Goal: Transaction & Acquisition: Purchase product/service

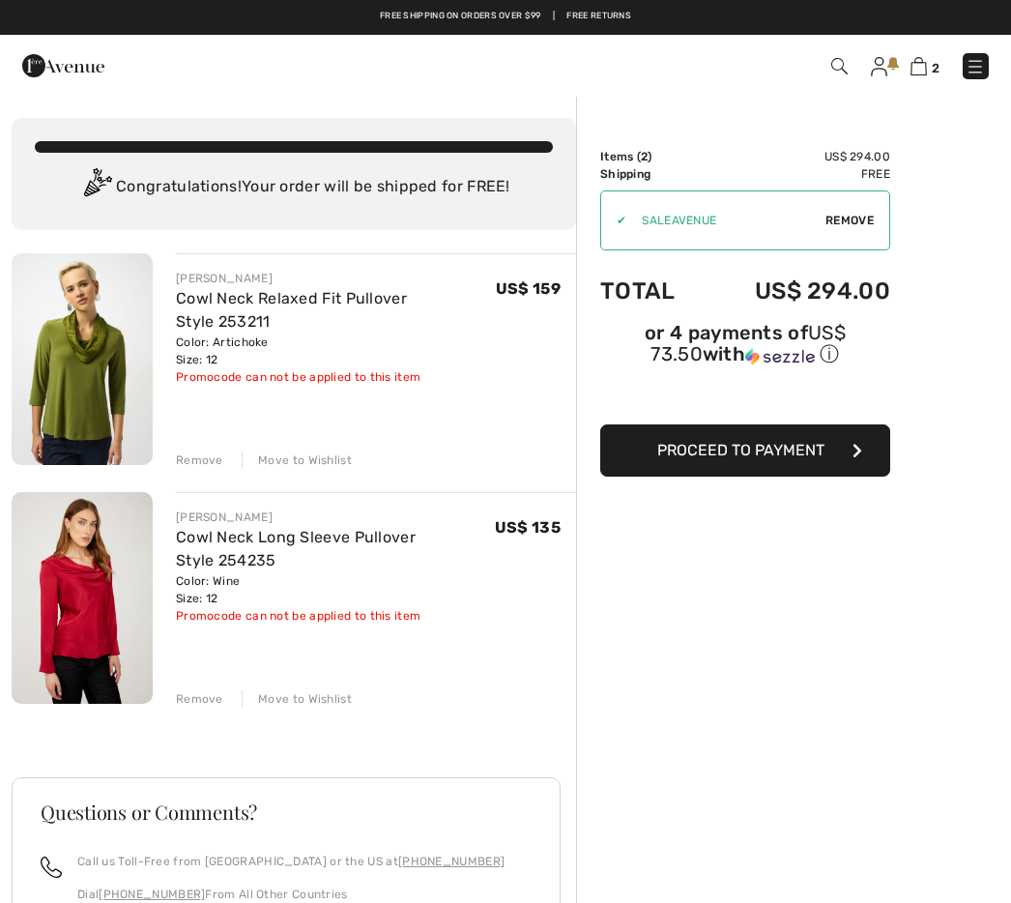
click at [778, 451] on span "Proceed to Payment" at bounding box center [740, 450] width 167 height 18
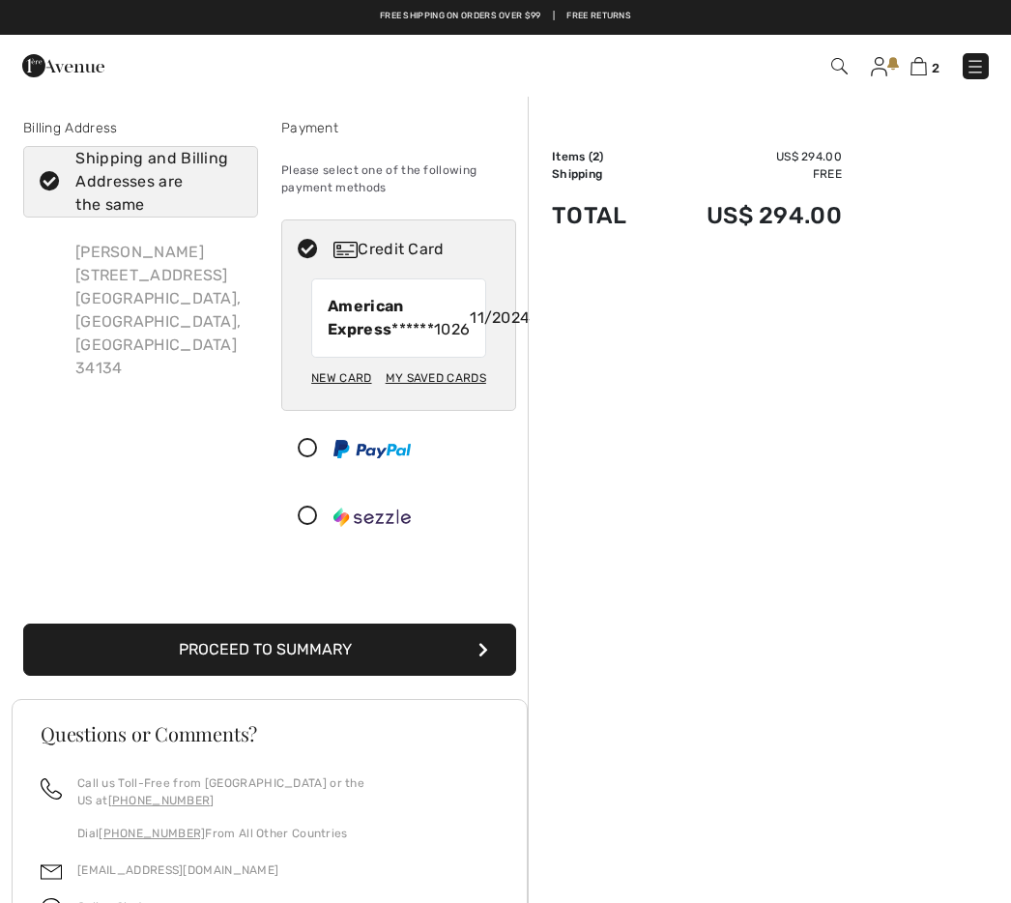
click at [475, 394] on div "My Saved Cards" at bounding box center [436, 377] width 101 height 33
radio input "true"
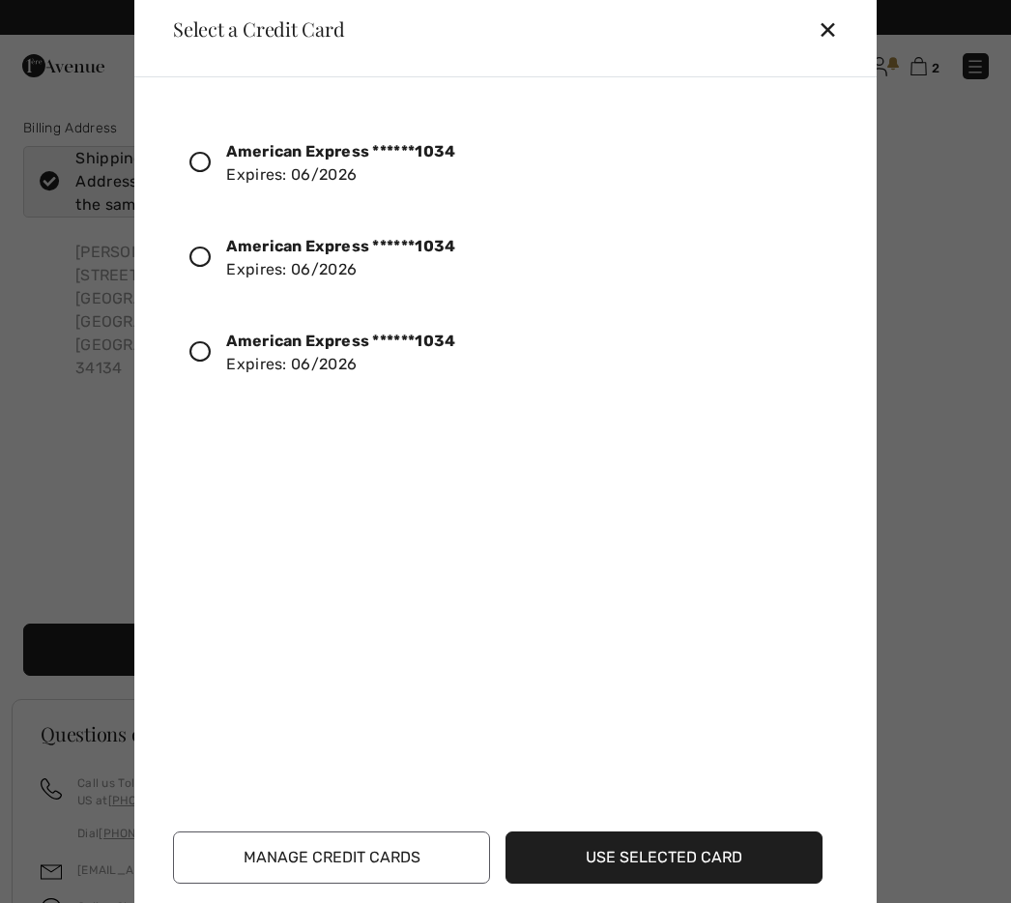
click at [333, 161] on div "American Express ******1034 Expires: 06/2026" at bounding box center [340, 163] width 229 height 46
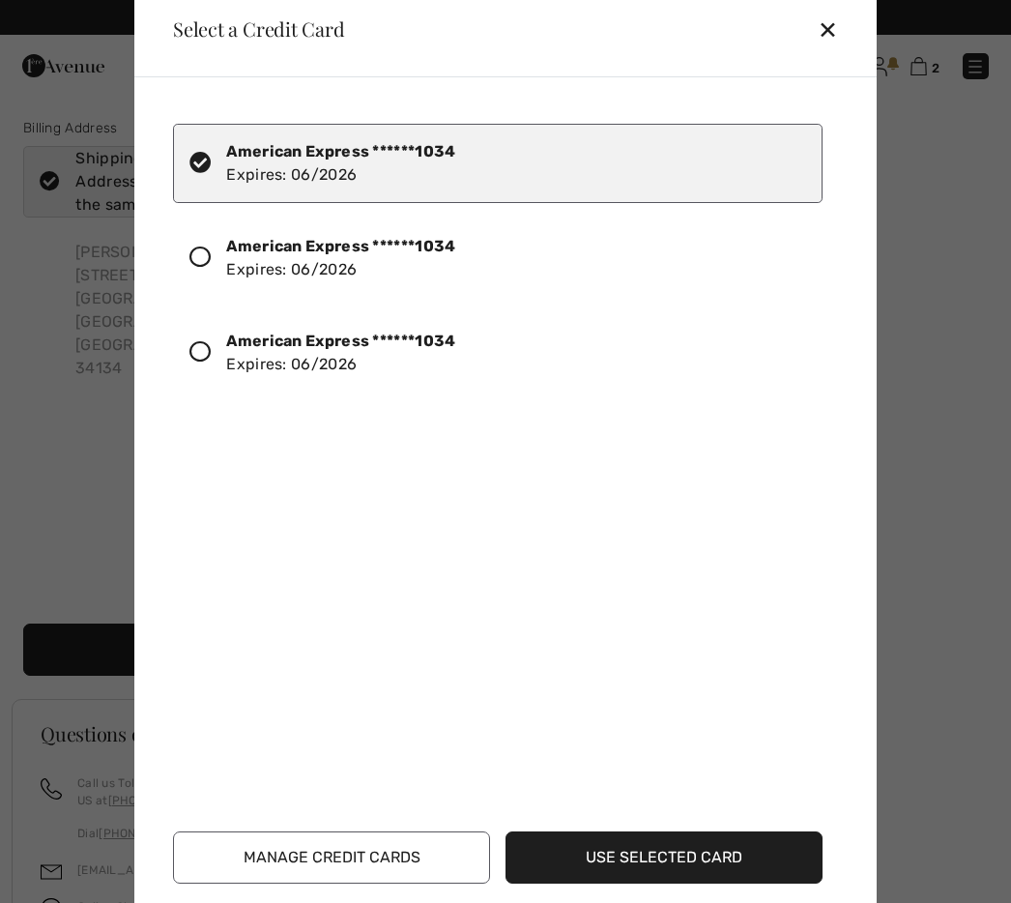
click at [741, 860] on button "Use Selected Card" at bounding box center [663, 857] width 317 height 52
click at [697, 854] on button "Use Selected Card" at bounding box center [663, 857] width 317 height 52
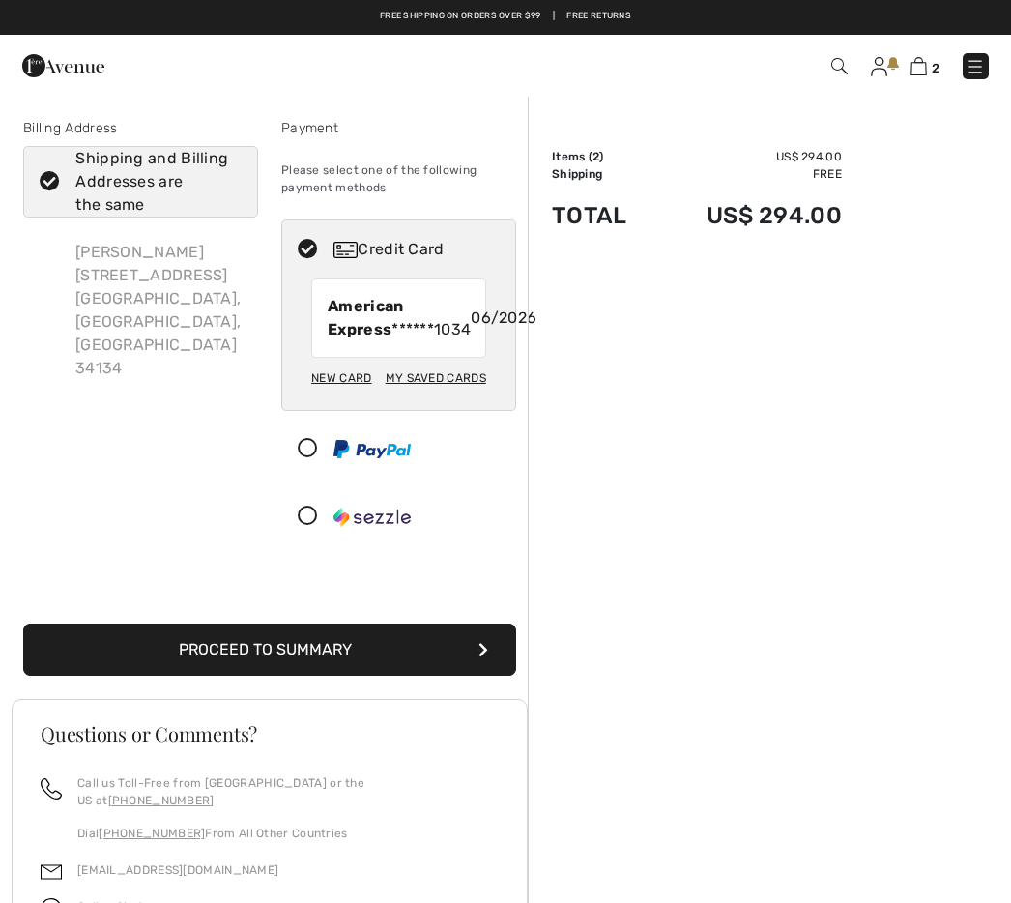
click at [433, 676] on button "Proceed to Summary" at bounding box center [269, 649] width 493 height 52
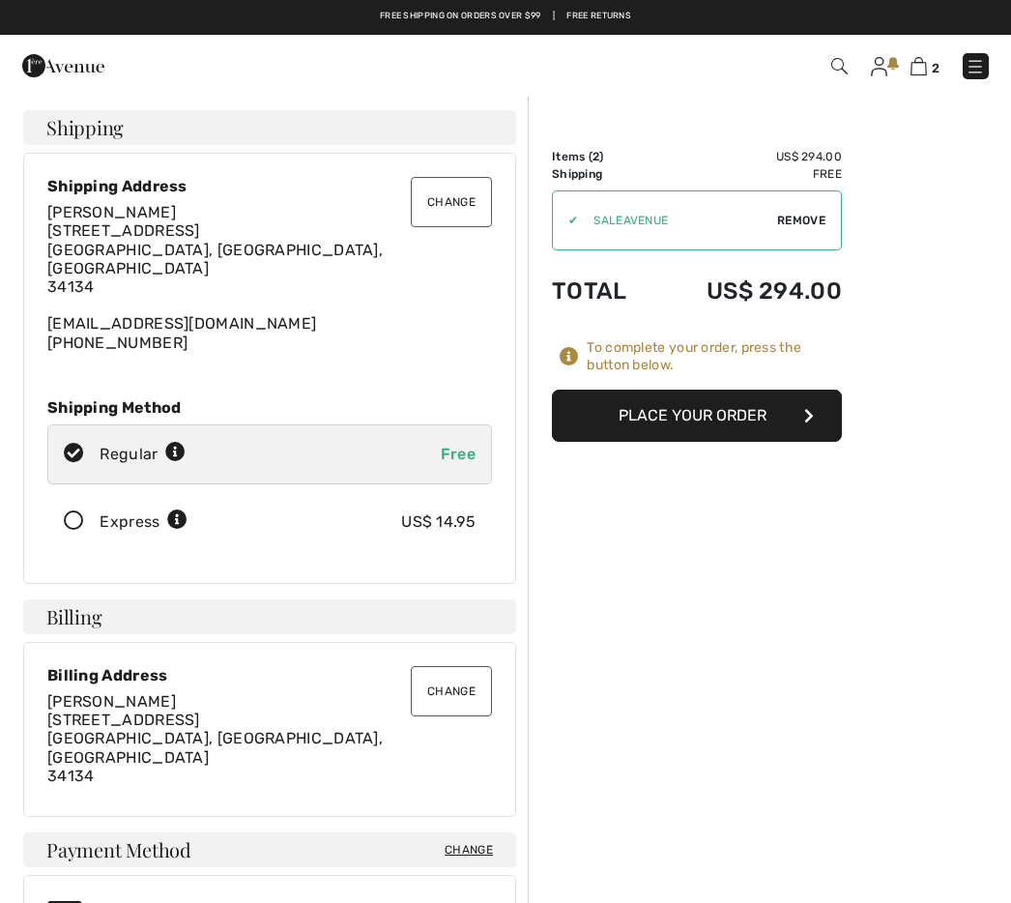
click at [763, 420] on button "Place Your Order" at bounding box center [697, 415] width 290 height 52
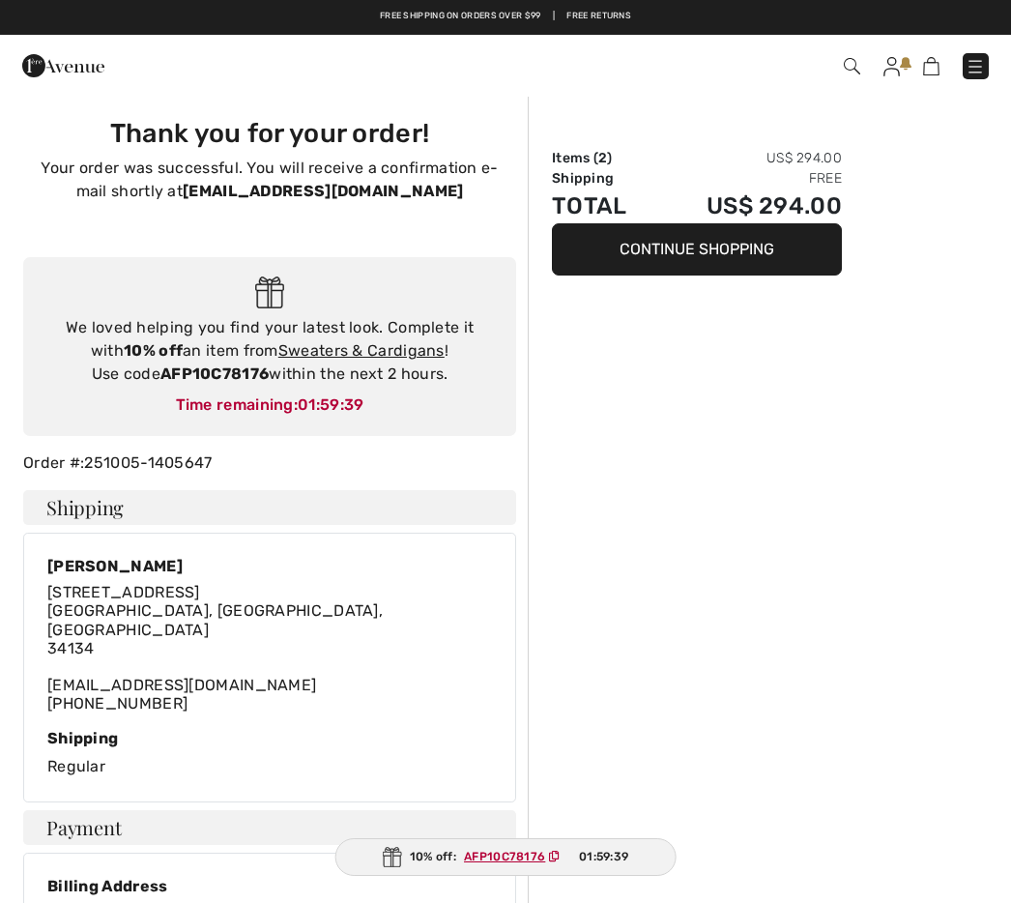
checkbox input "true"
